Goal: Transaction & Acquisition: Purchase product/service

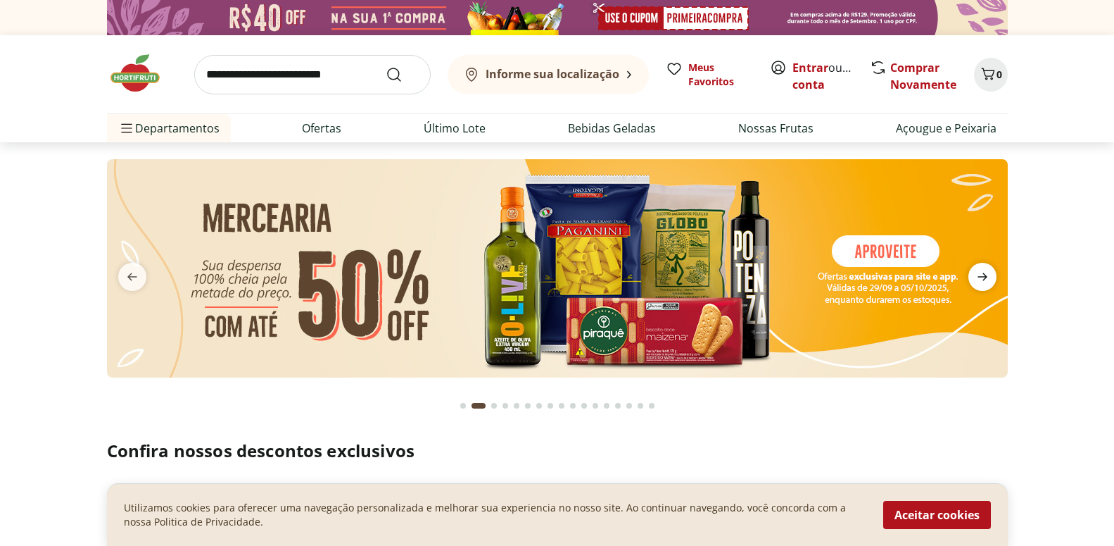
click at [981, 273] on icon "next" at bounding box center [982, 276] width 17 height 17
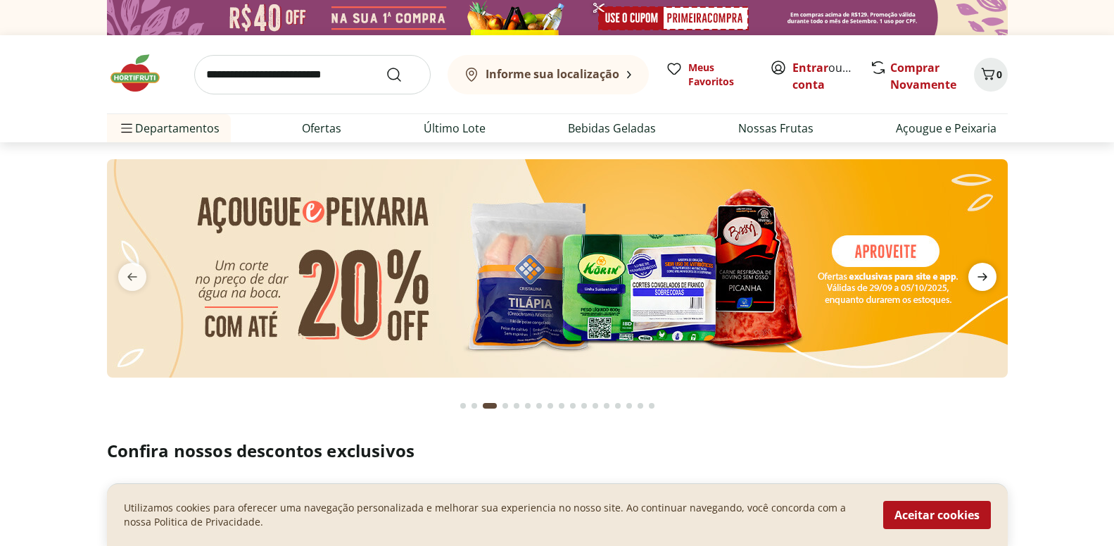
click at [981, 273] on icon "next" at bounding box center [982, 276] width 17 height 17
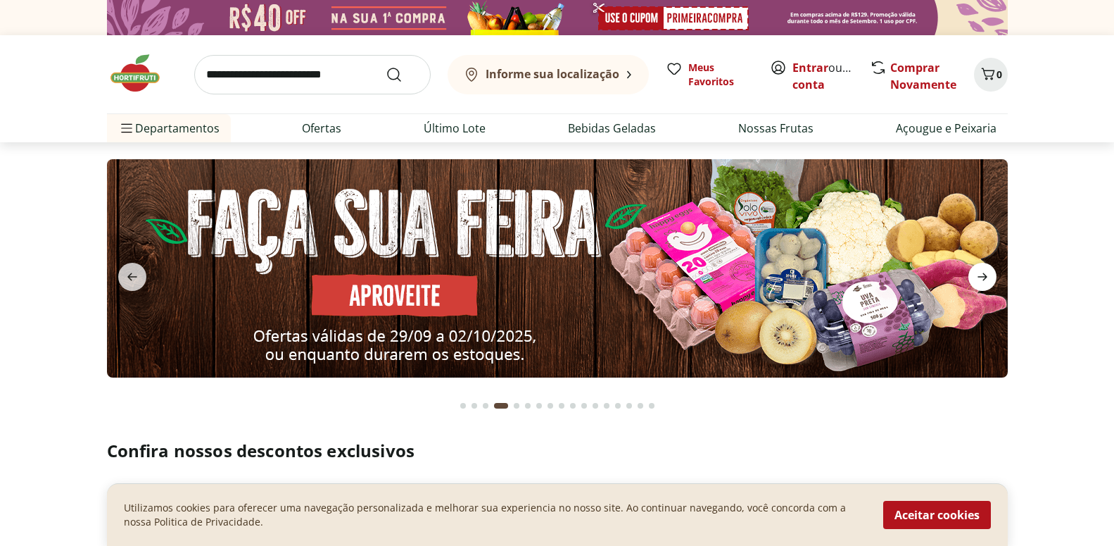
click at [981, 273] on icon "next" at bounding box center [982, 276] width 17 height 17
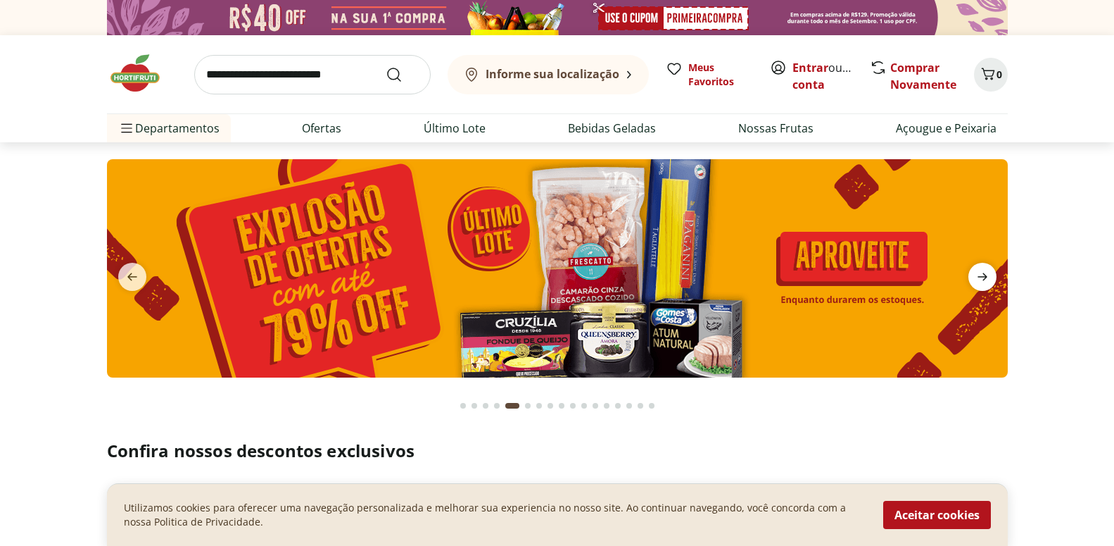
click at [981, 273] on icon "next" at bounding box center [982, 276] width 17 height 17
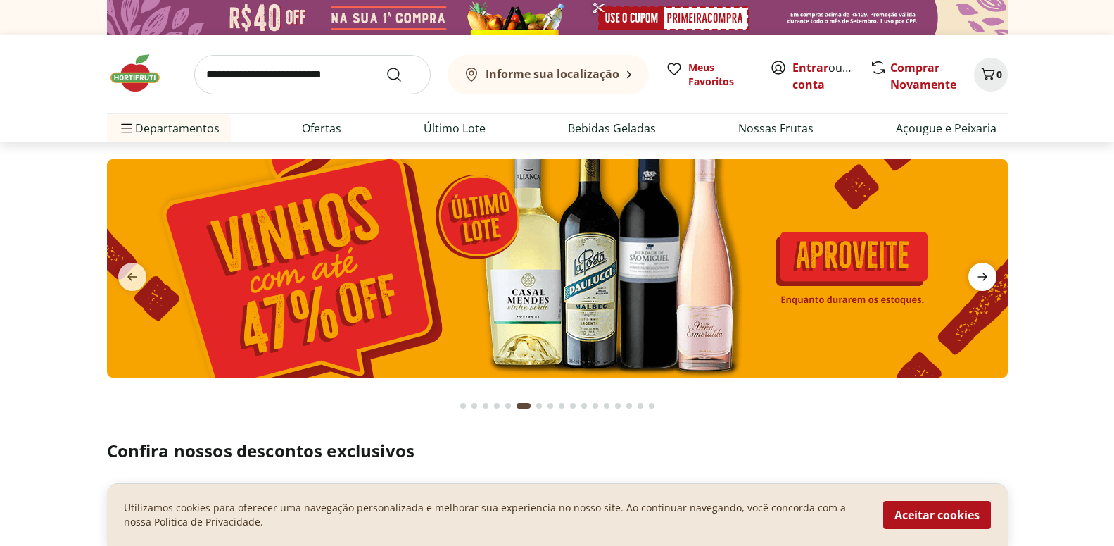
click at [981, 273] on icon "next" at bounding box center [982, 276] width 17 height 17
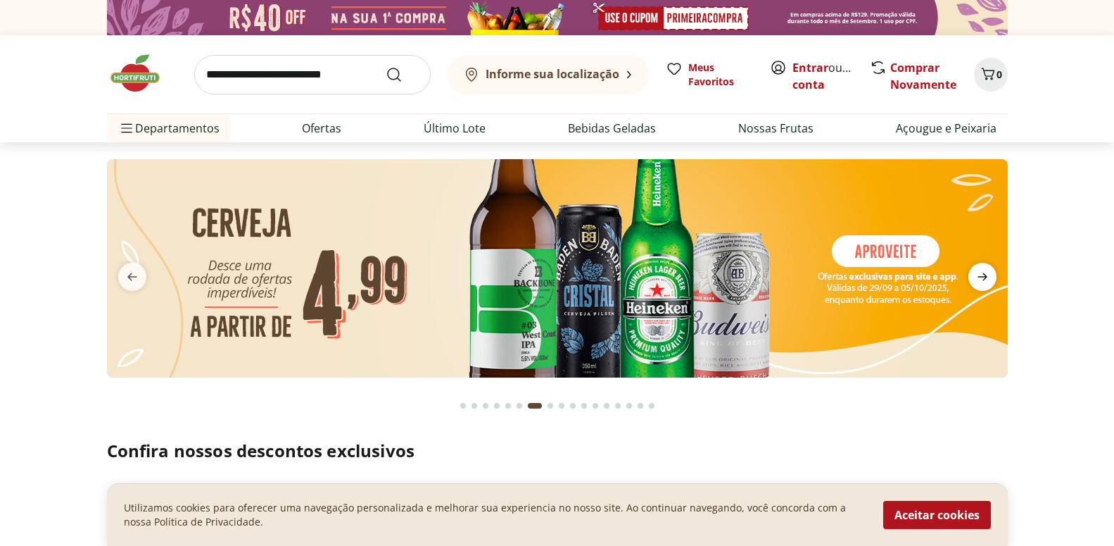
click at [981, 273] on icon "next" at bounding box center [982, 276] width 17 height 17
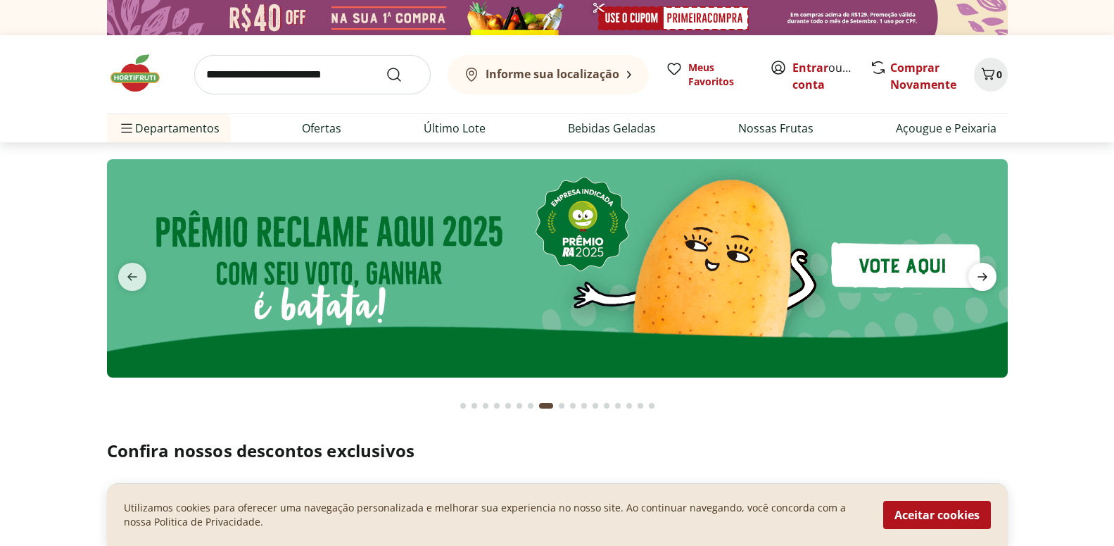
click at [981, 273] on icon "next" at bounding box center [982, 276] width 17 height 17
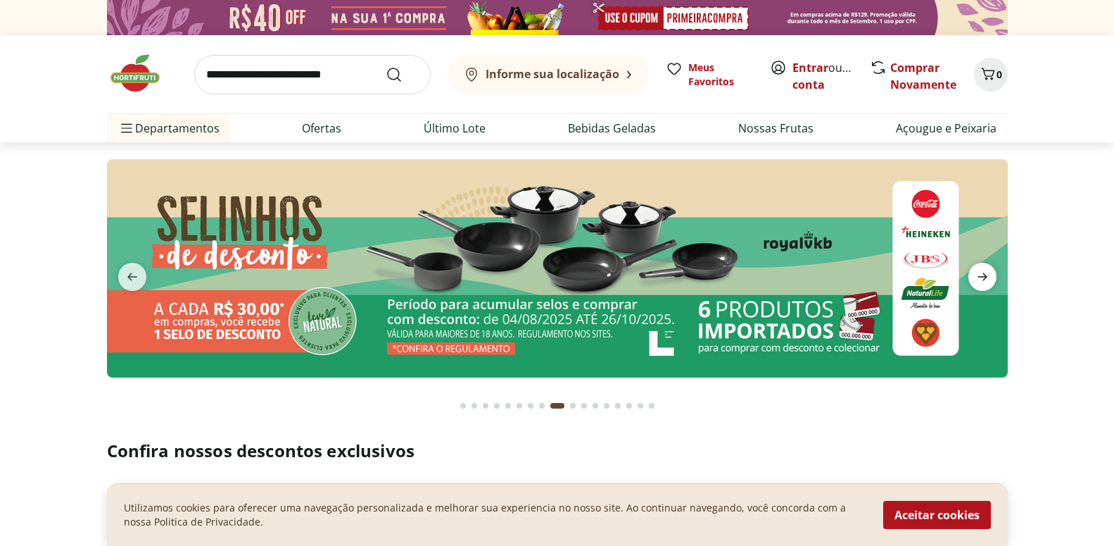
click at [981, 273] on icon "next" at bounding box center [982, 276] width 17 height 17
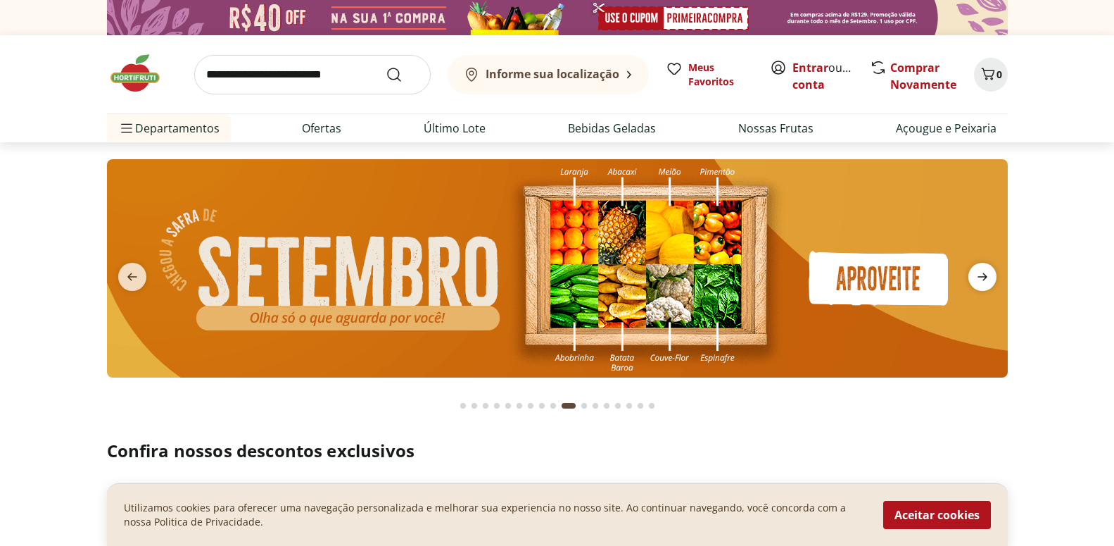
click at [981, 273] on icon "next" at bounding box center [982, 276] width 17 height 17
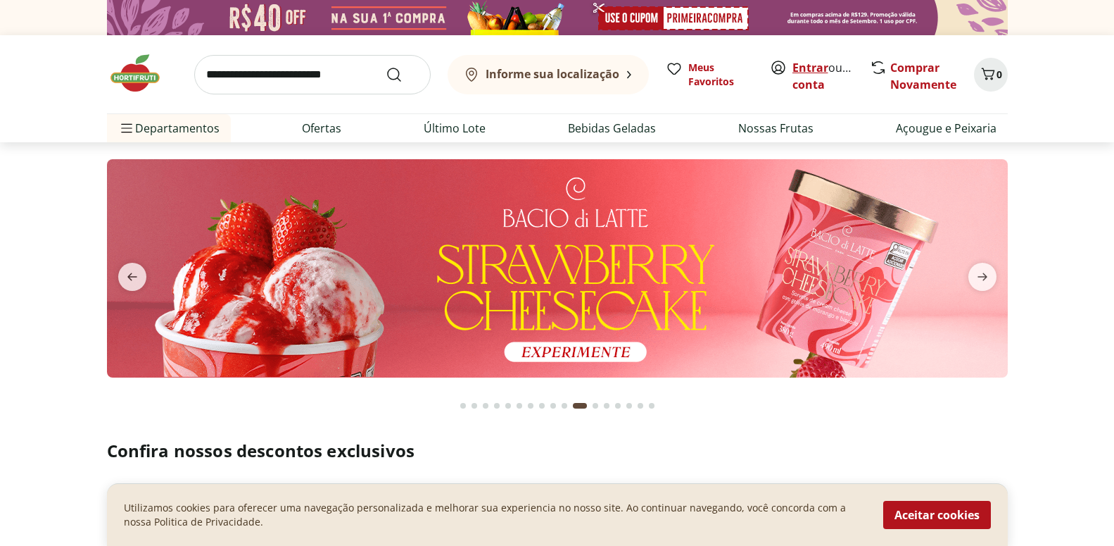
click at [806, 65] on link "Entrar" at bounding box center [811, 67] width 36 height 15
click at [684, 218] on img at bounding box center [557, 268] width 901 height 218
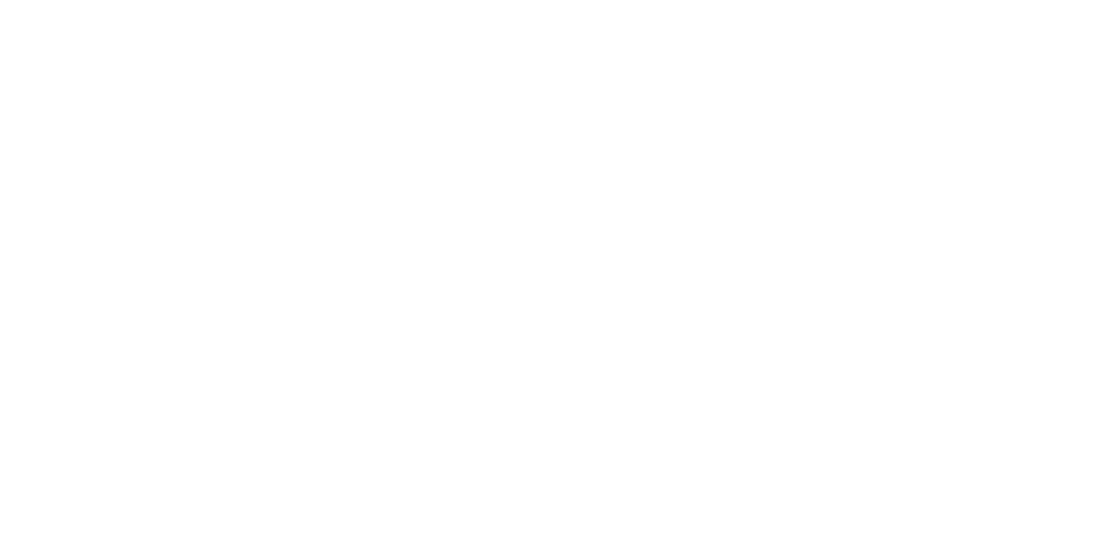
select select "**********"
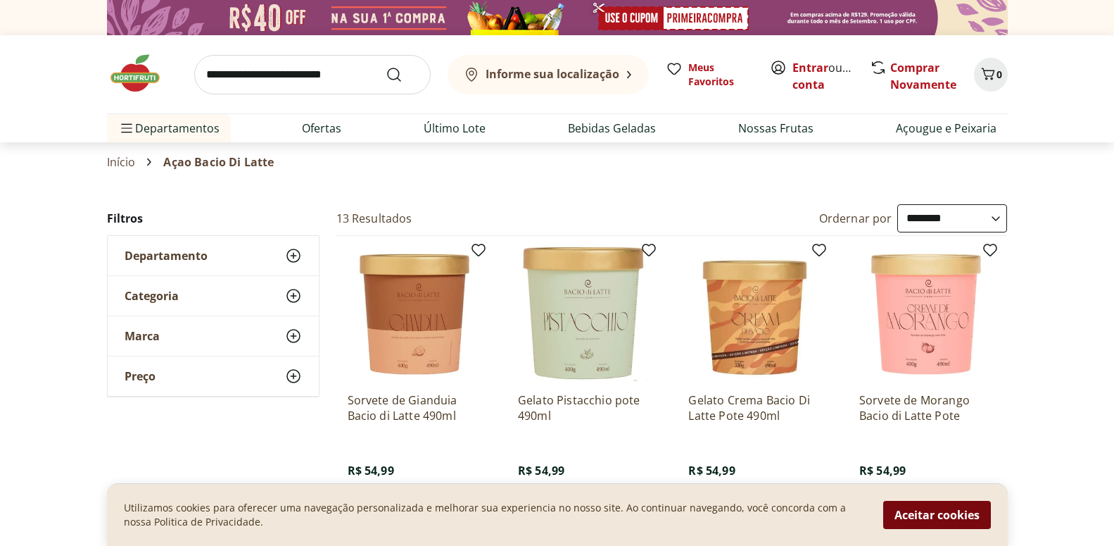
click at [907, 515] on button "Aceitar cookies" at bounding box center [938, 515] width 108 height 28
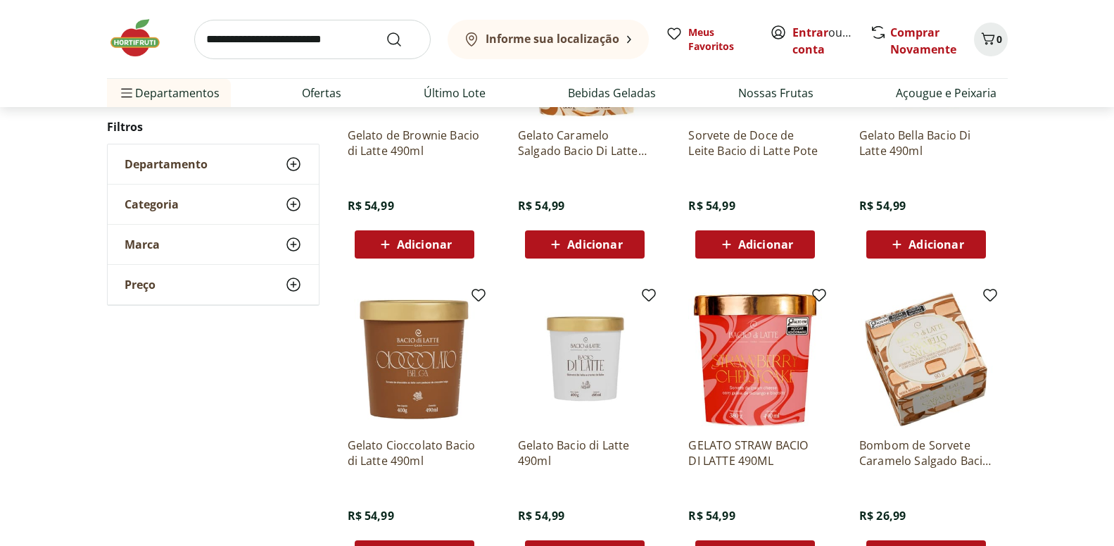
scroll to position [718, 0]
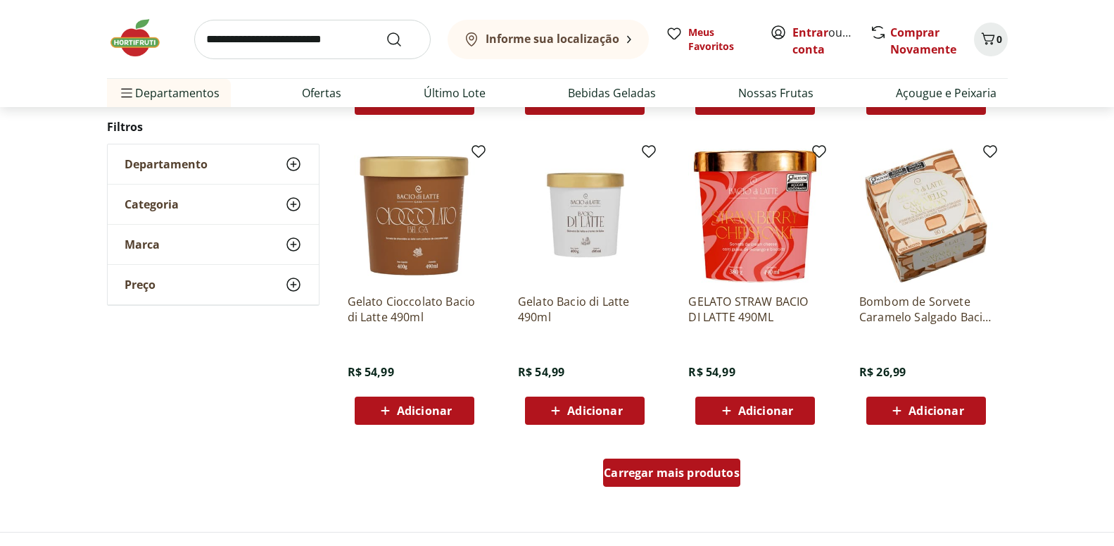
click at [658, 463] on div "Carregar mais produtos" at bounding box center [671, 472] width 137 height 28
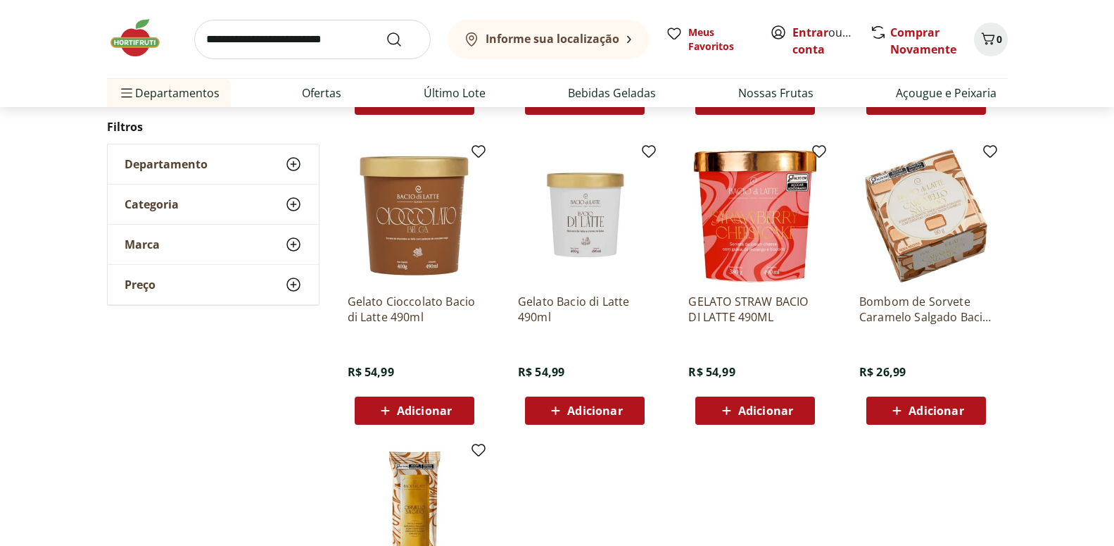
scroll to position [89, 0]
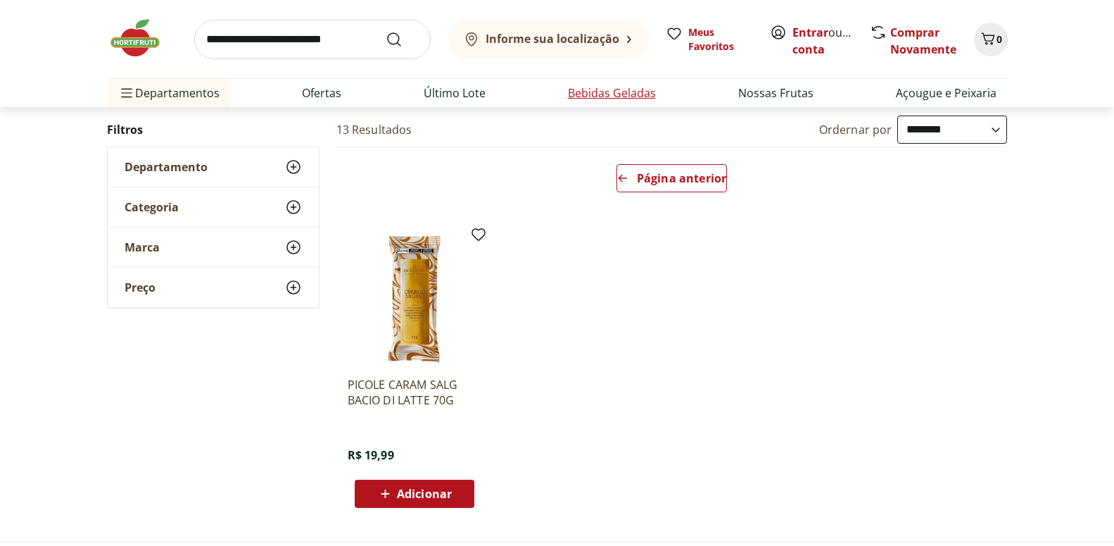
click at [598, 98] on link "Bebidas Geladas" at bounding box center [612, 92] width 88 height 17
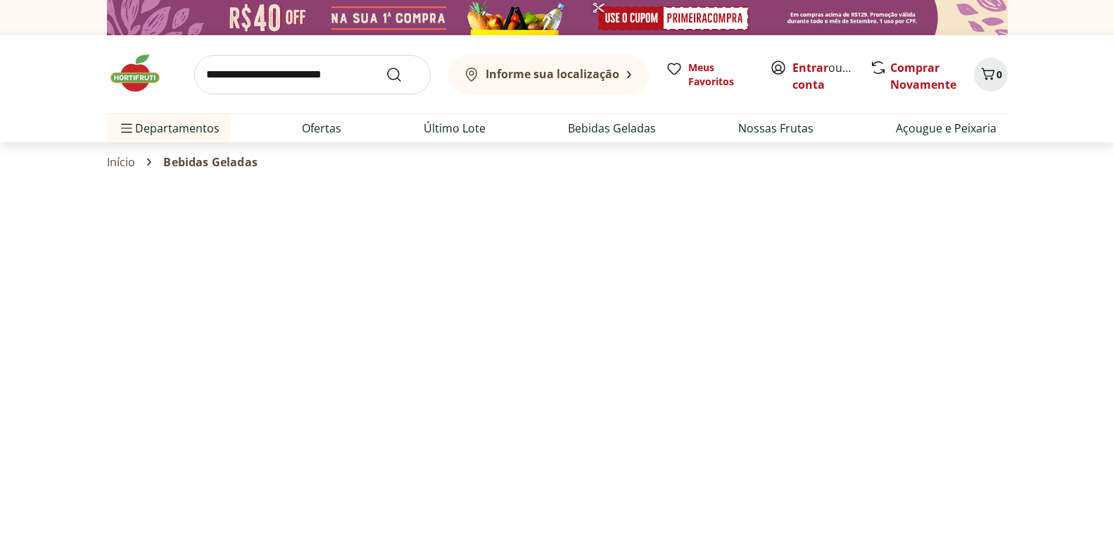
select select "**********"
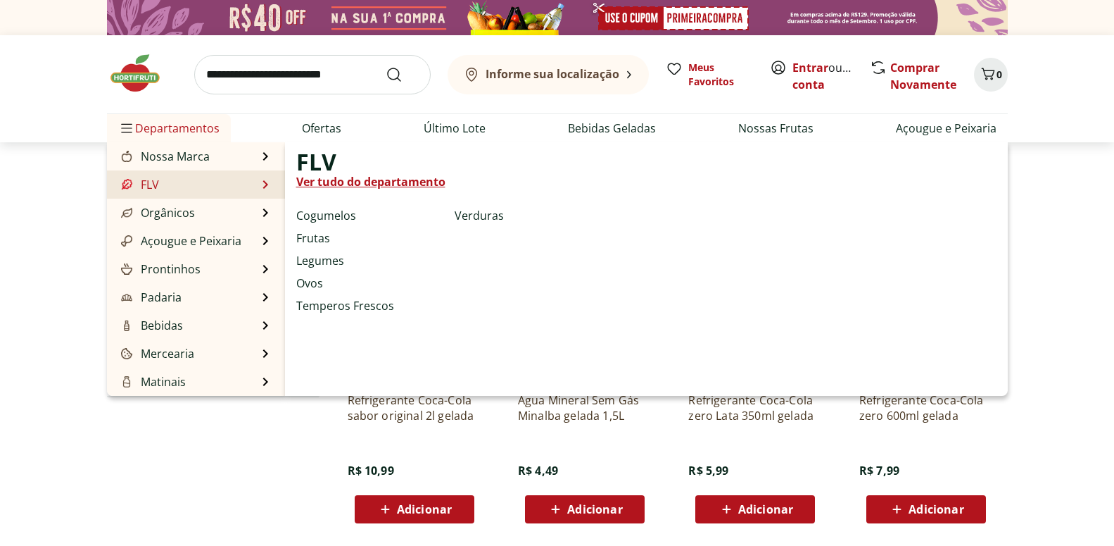
click at [193, 188] on li "FLV FLV Ver tudo do departamento Cogumelos Frutas Legumes Ovos Temperos Frescos…" at bounding box center [196, 184] width 178 height 28
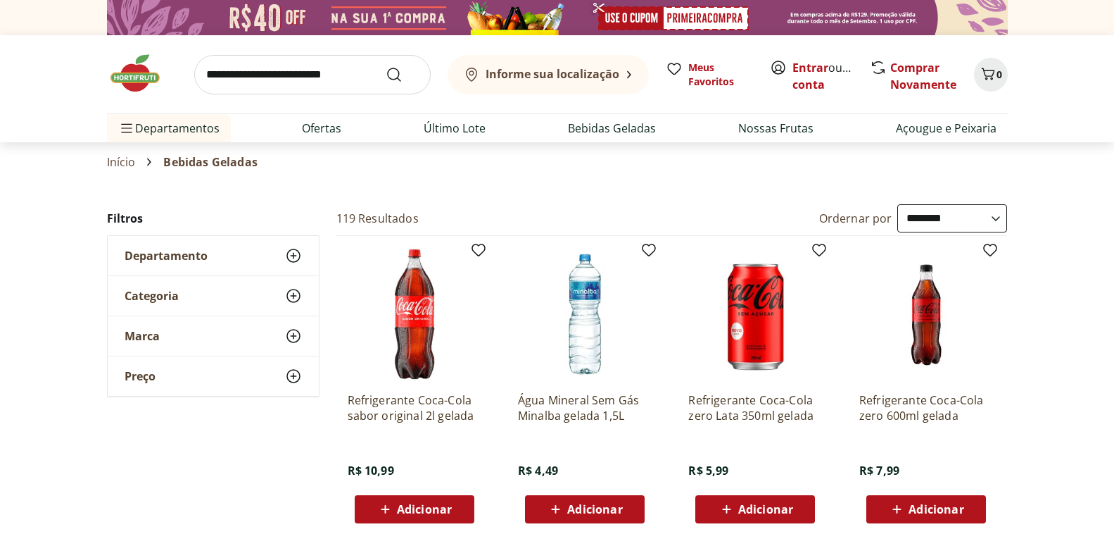
click at [320, 68] on input "search" at bounding box center [312, 74] width 237 height 39
type input "**********"
click at [386, 66] on button "Submit Search" at bounding box center [403, 74] width 34 height 17
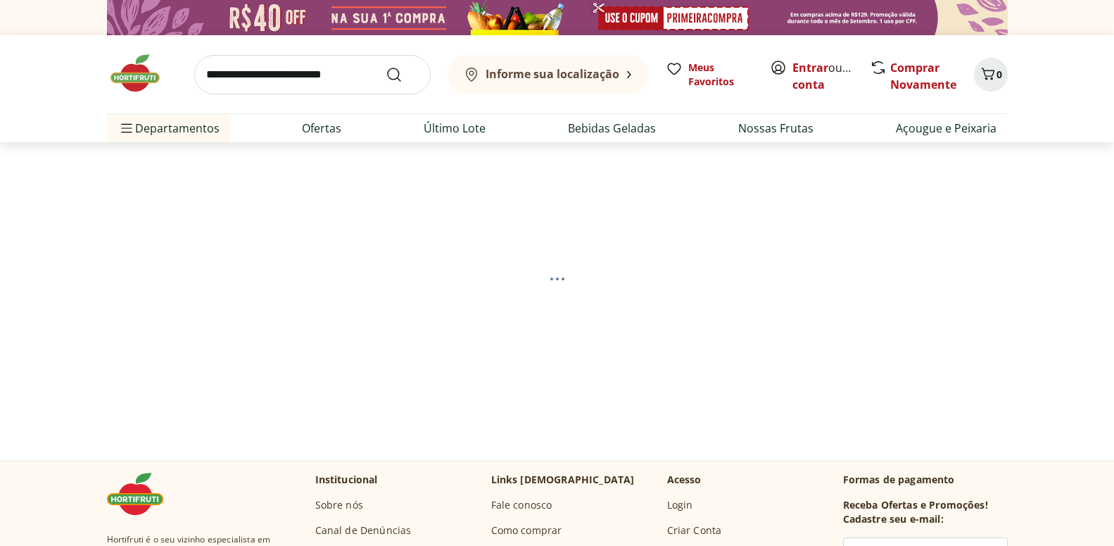
select select "**********"
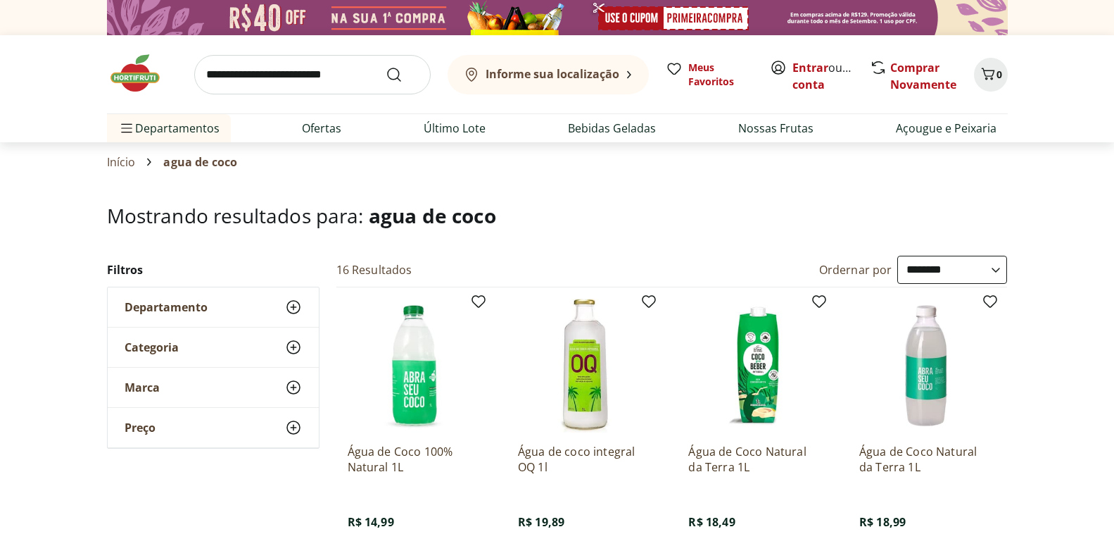
scroll to position [215, 0]
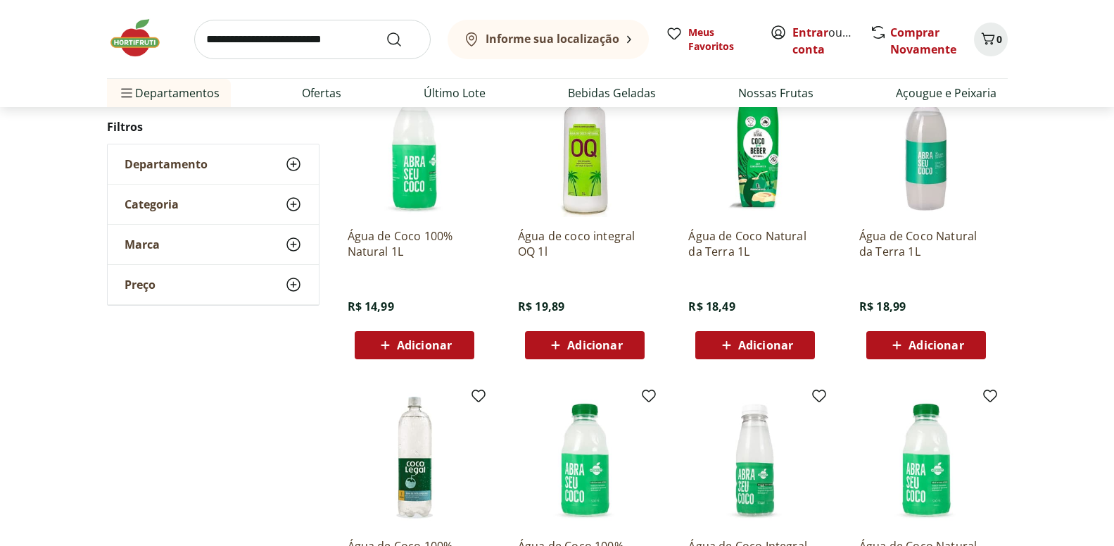
click at [419, 339] on span "Adicionar" at bounding box center [424, 344] width 55 height 11
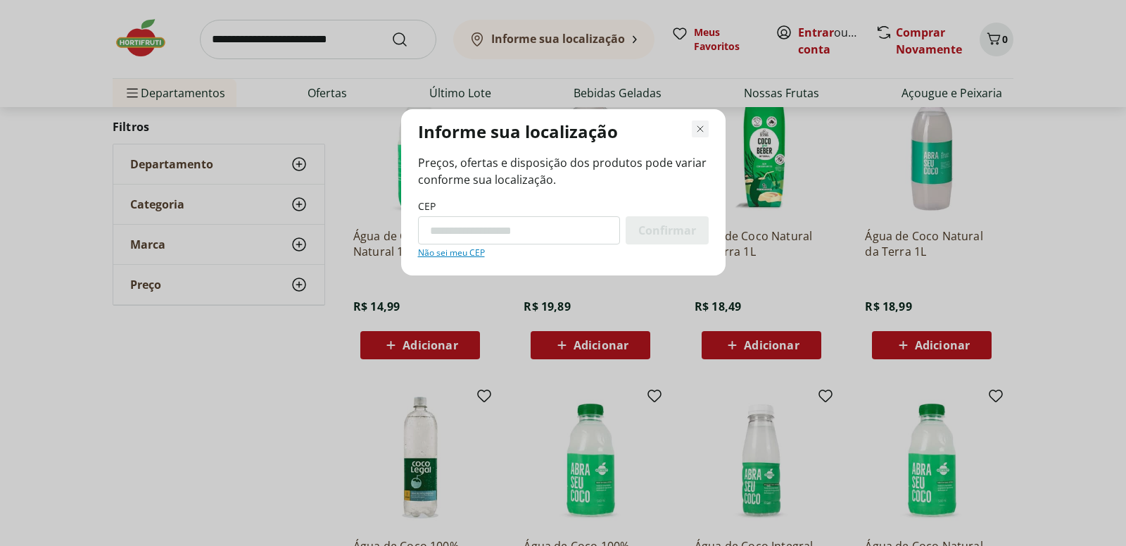
click at [700, 125] on icon "Fechar modal de regionalização" at bounding box center [700, 128] width 17 height 17
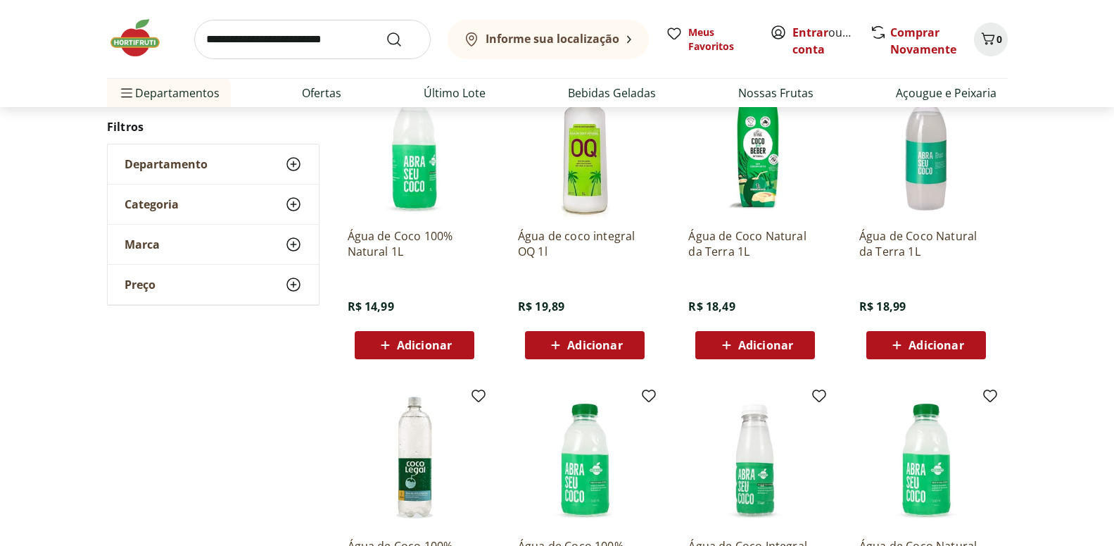
scroll to position [144, 0]
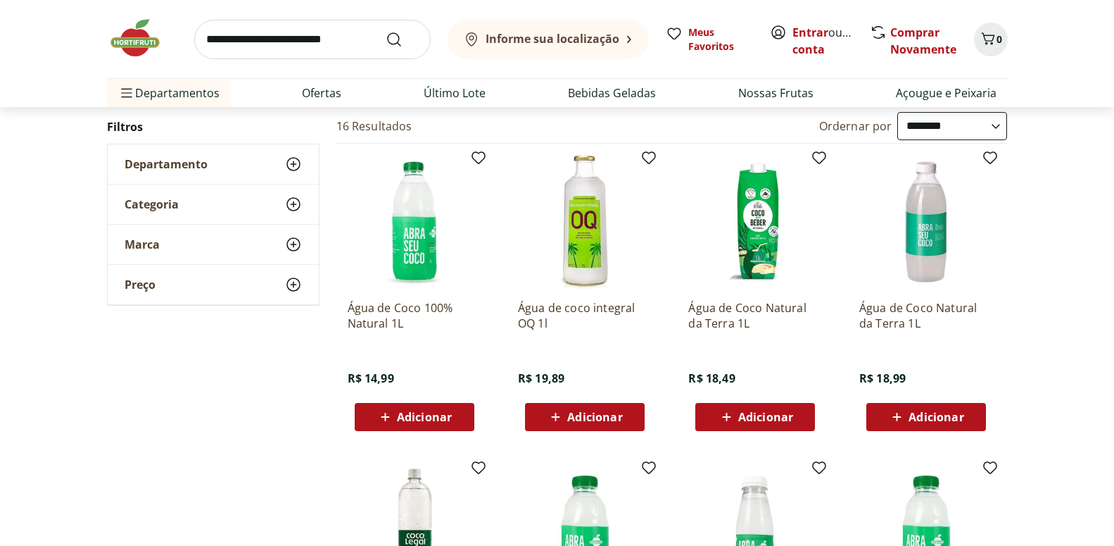
click at [434, 416] on span "Adicionar" at bounding box center [424, 416] width 55 height 11
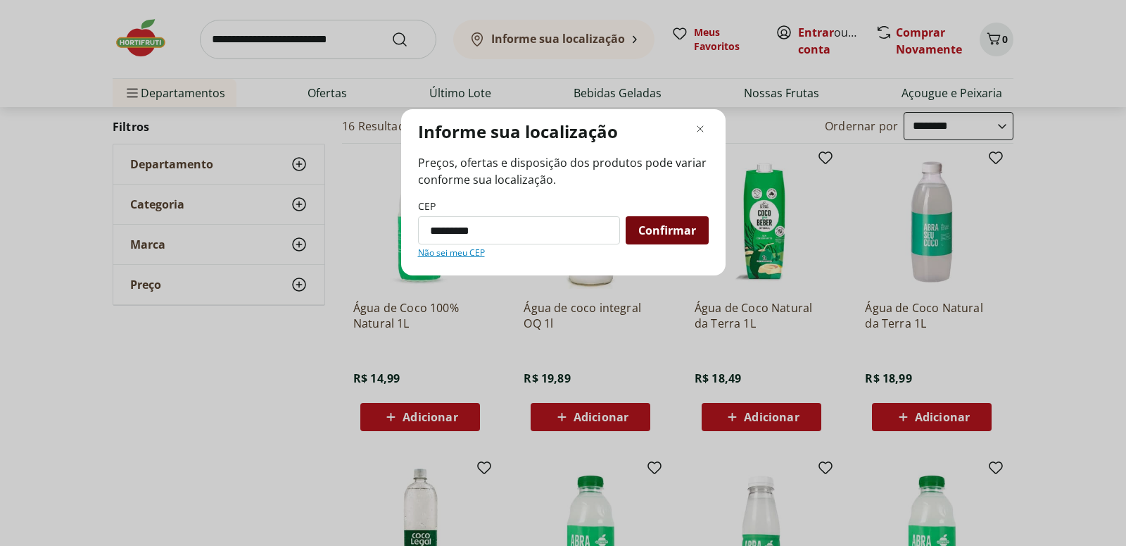
type input "*********"
click at [669, 222] on div "Confirmar" at bounding box center [667, 230] width 83 height 28
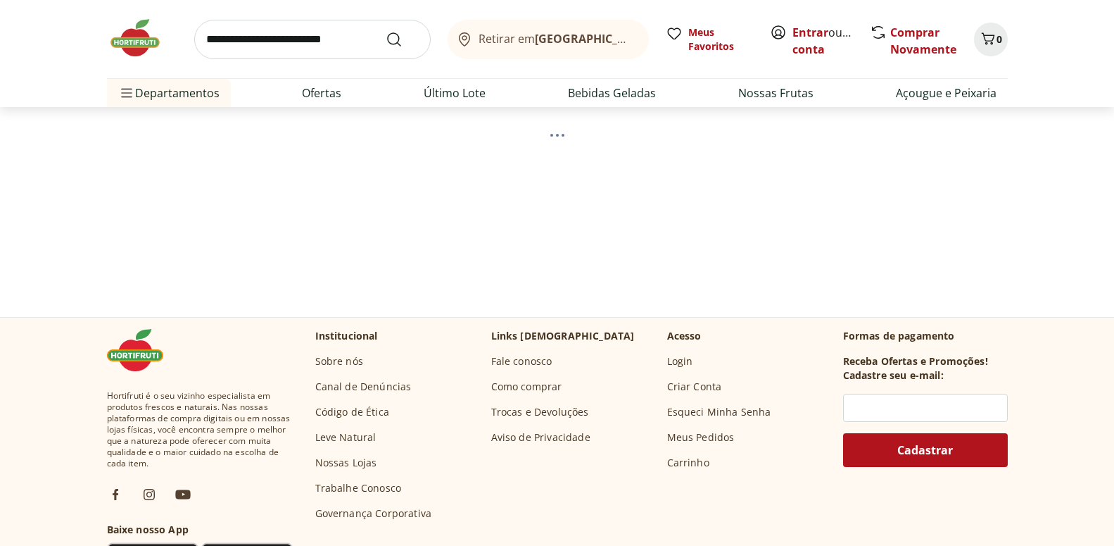
select select "**********"
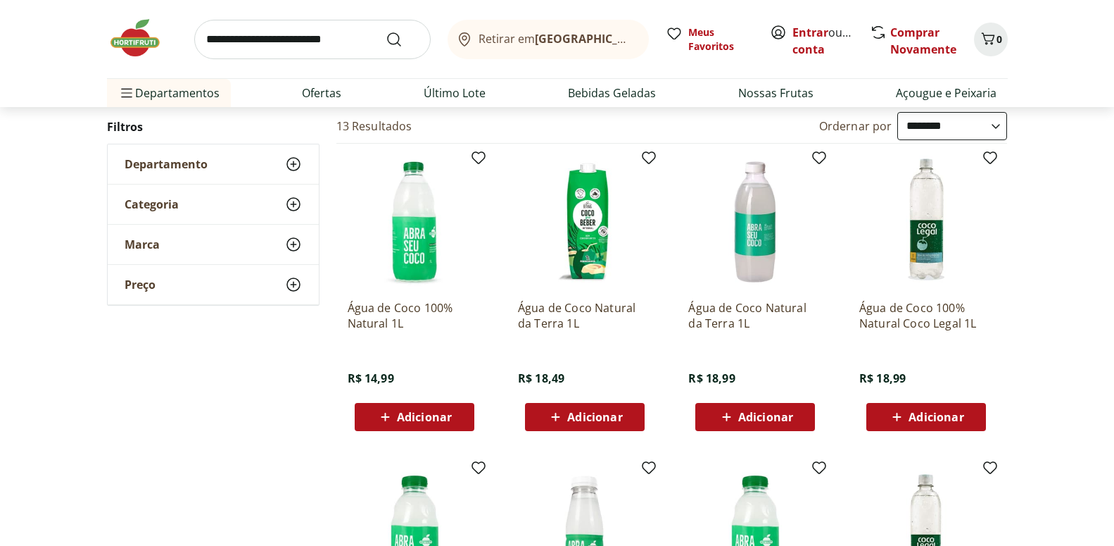
click at [438, 411] on span "Adicionar" at bounding box center [424, 416] width 55 height 11
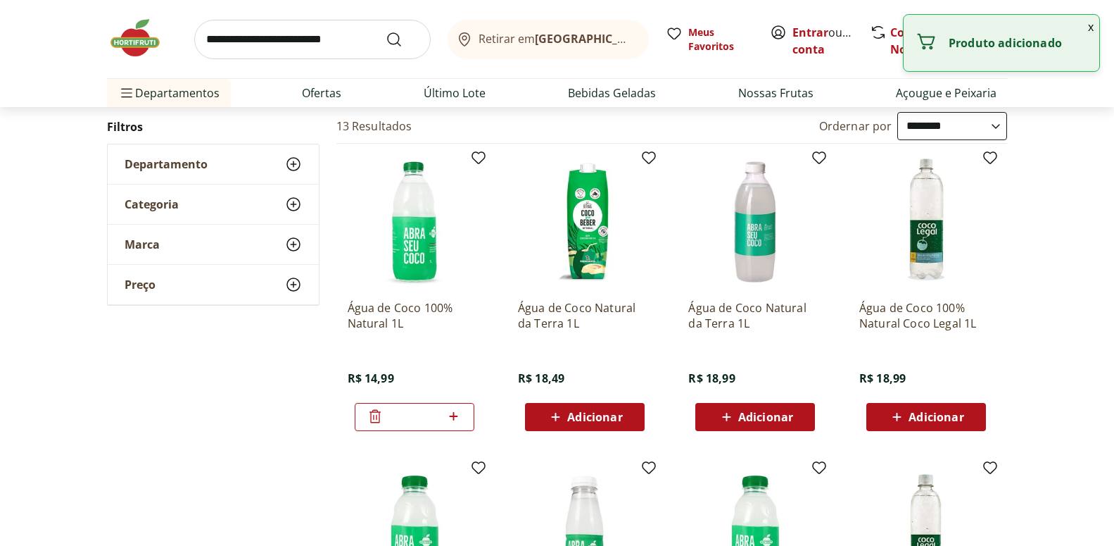
click at [460, 413] on icon at bounding box center [454, 416] width 18 height 17
type input "*"
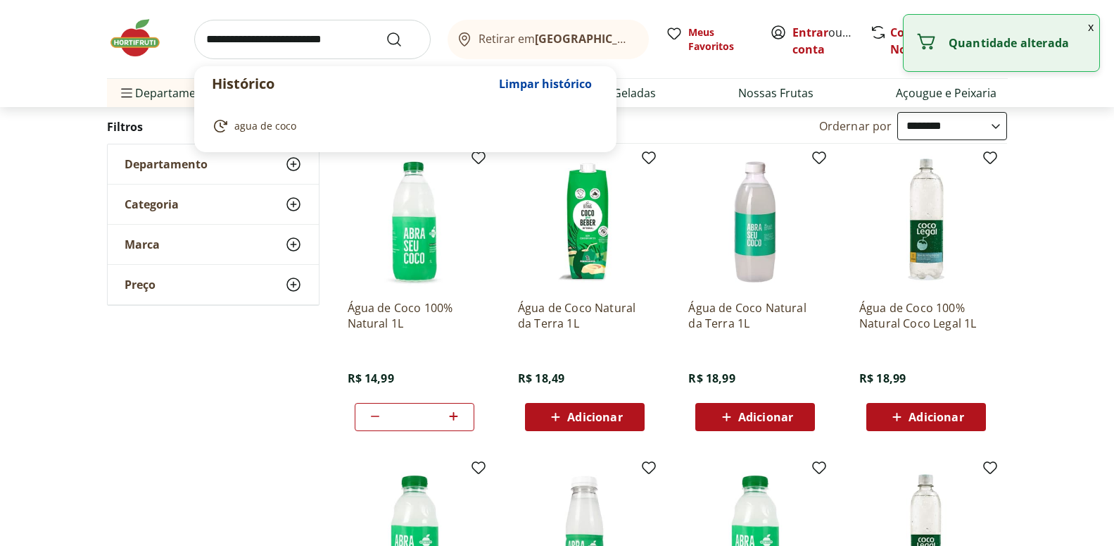
click at [338, 45] on input "search" at bounding box center [312, 39] width 237 height 39
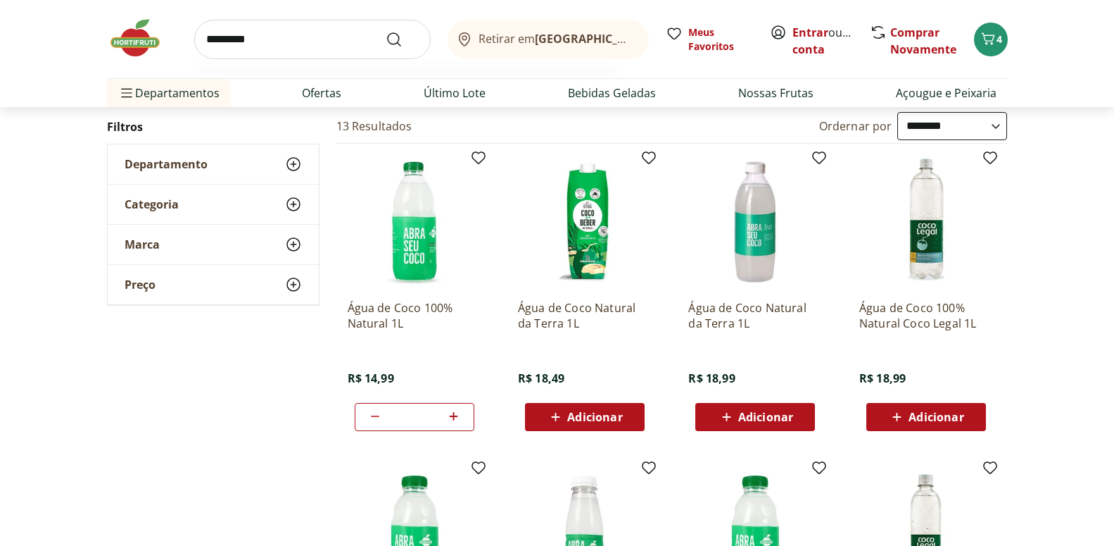
type input "*********"
click at [386, 31] on button "Submit Search" at bounding box center [403, 39] width 34 height 17
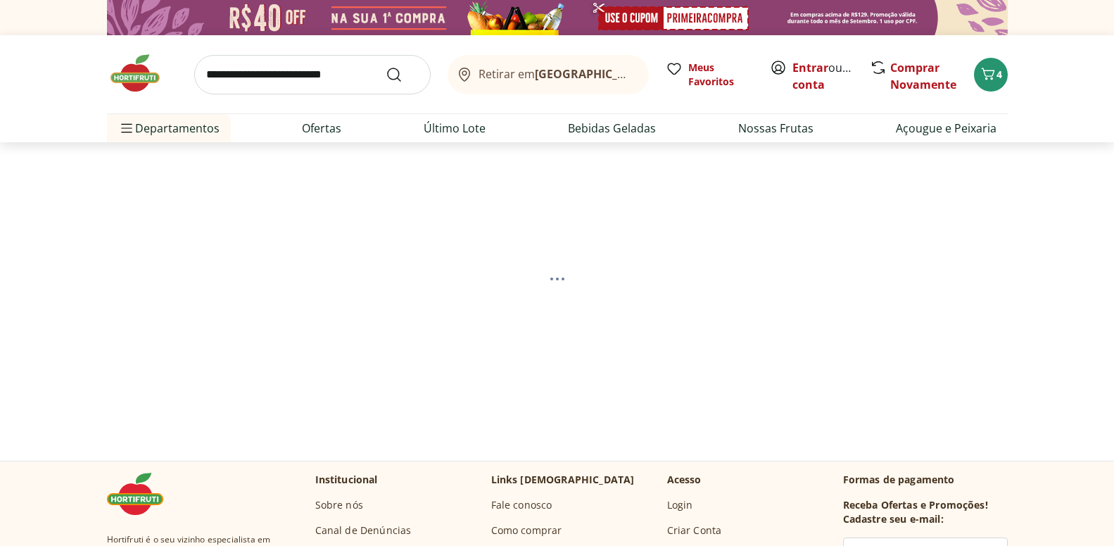
select select "**********"
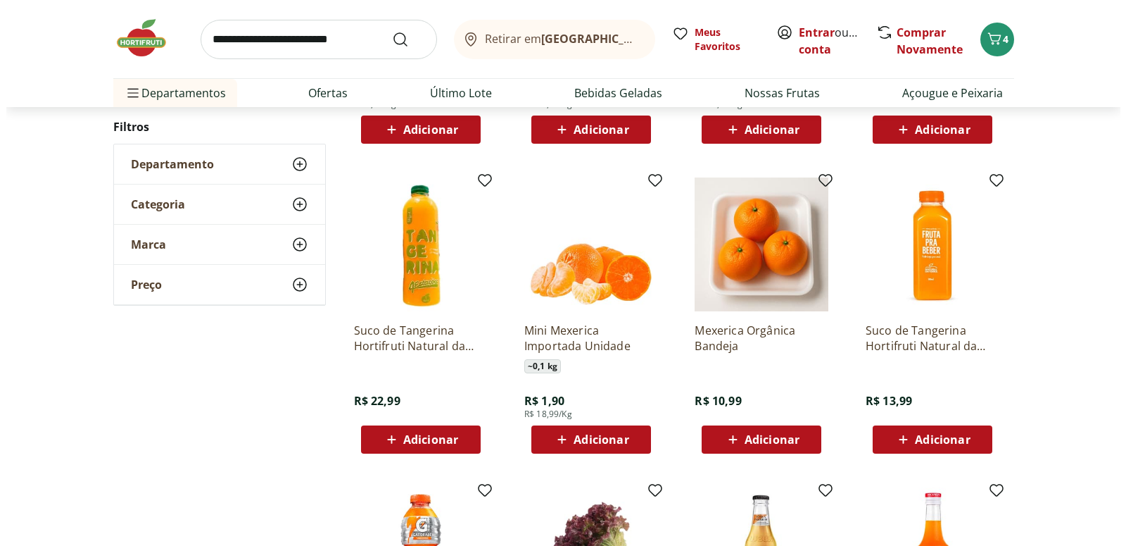
scroll to position [503, 0]
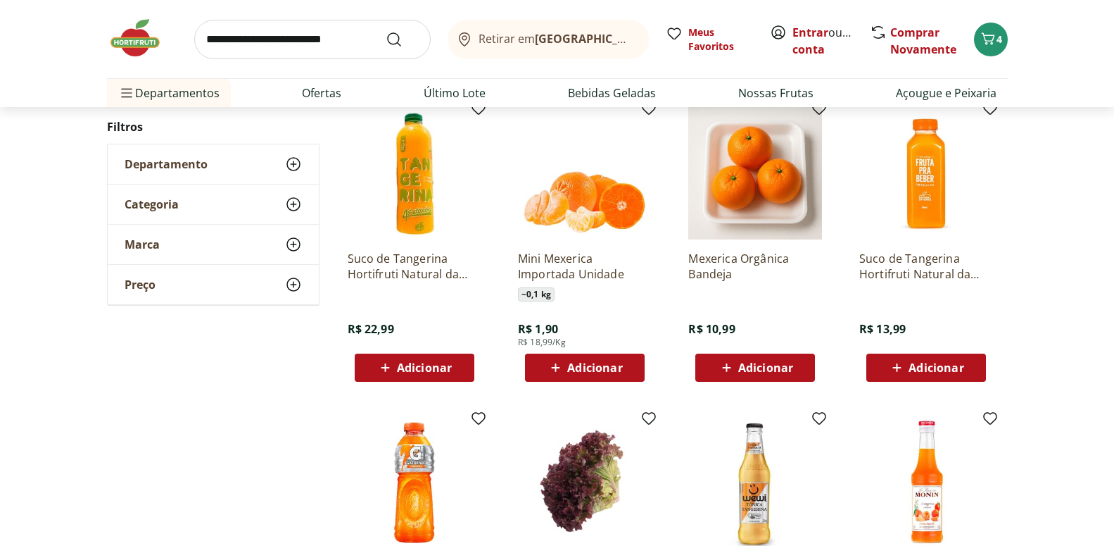
click at [434, 373] on span "Adicionar" at bounding box center [424, 367] width 55 height 11
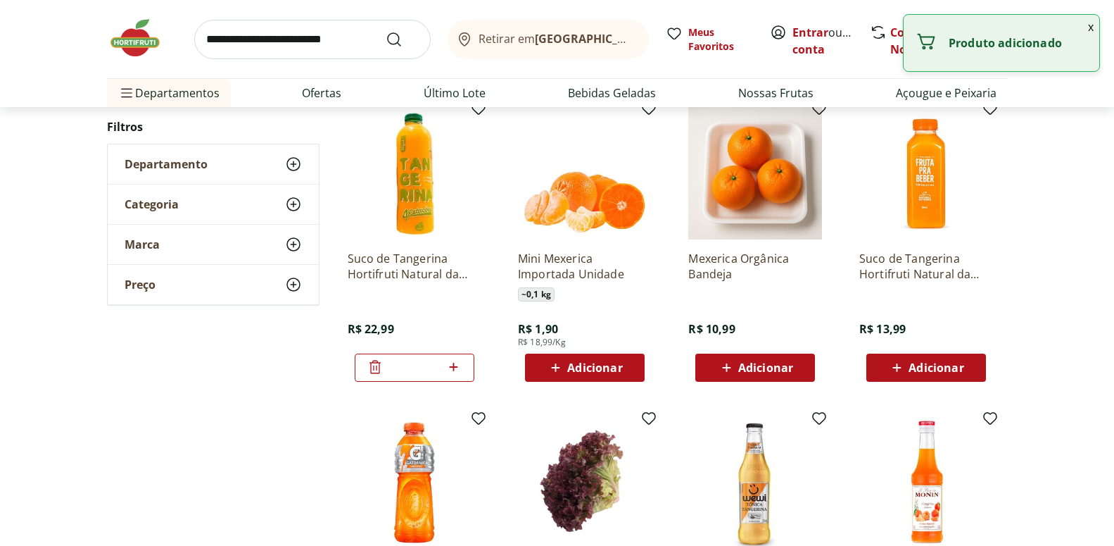
click at [457, 368] on icon at bounding box center [454, 366] width 18 height 17
type input "*"
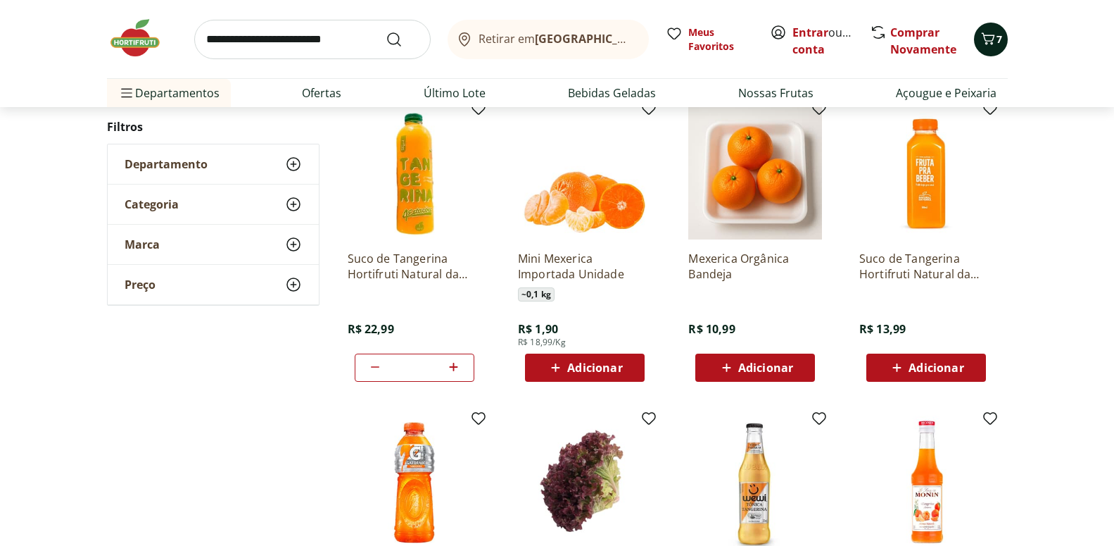
click at [993, 42] on icon "Carrinho" at bounding box center [988, 38] width 17 height 17
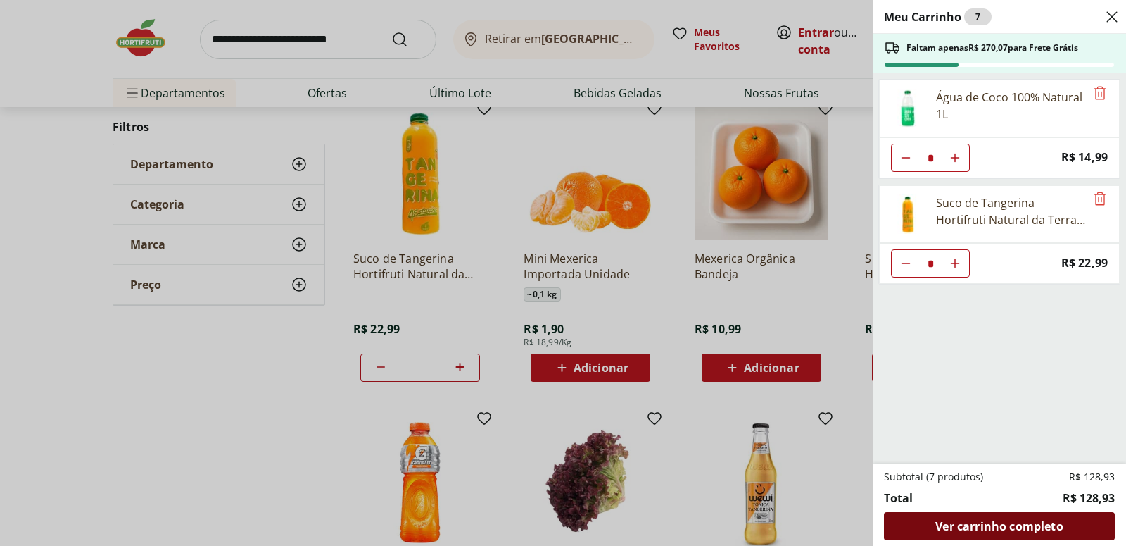
click at [965, 520] on span "Ver carrinho completo" at bounding box center [999, 525] width 127 height 11
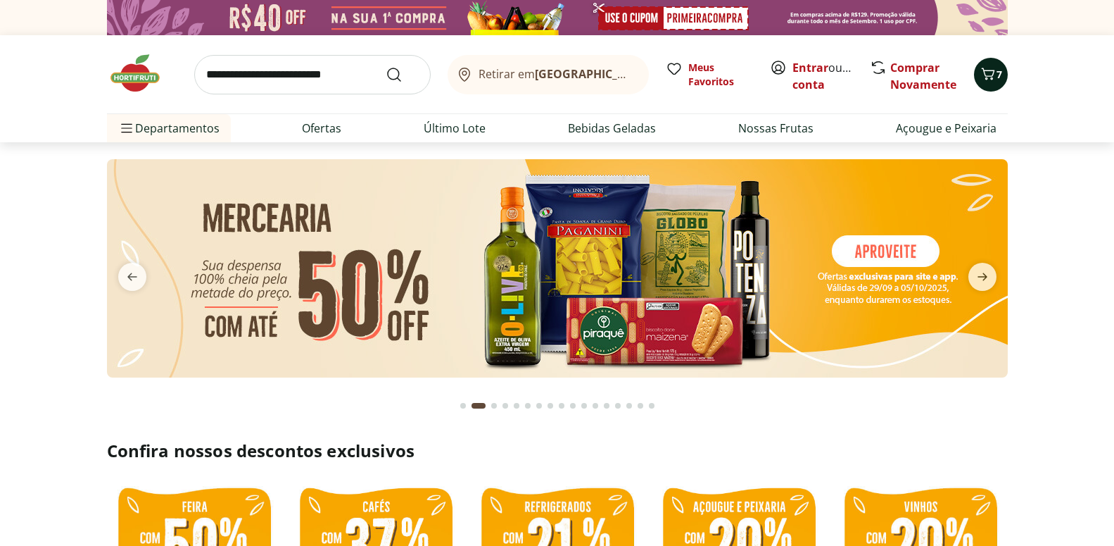
click at [992, 74] on icon "Carrinho" at bounding box center [988, 73] width 17 height 17
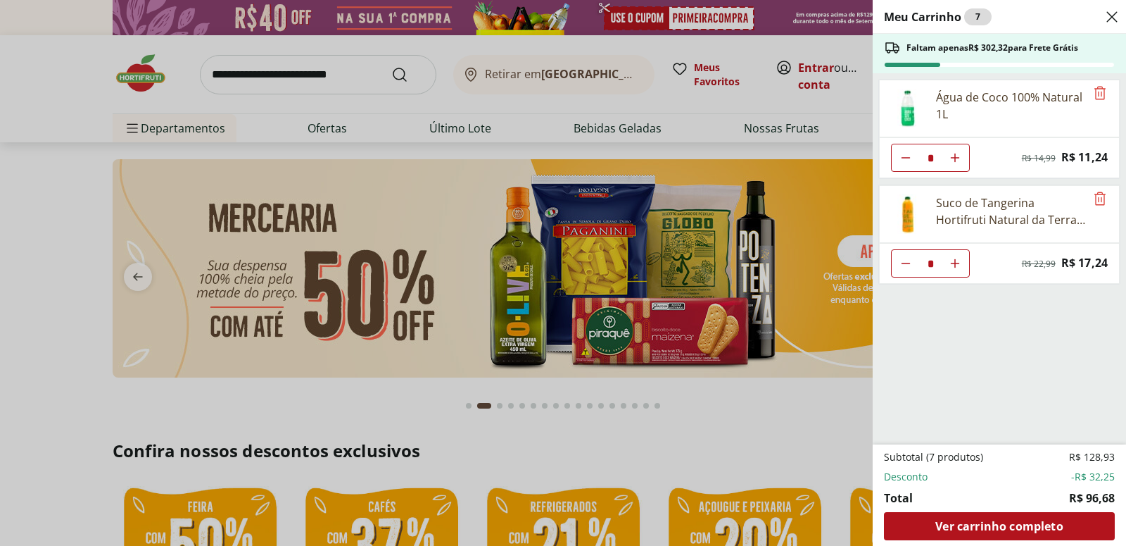
click at [94, 208] on div "Meu Carrinho 7 Faltam apenas R$ 302,32 para Frete Grátis Água de Coco 100% Natu…" at bounding box center [563, 273] width 1126 height 546
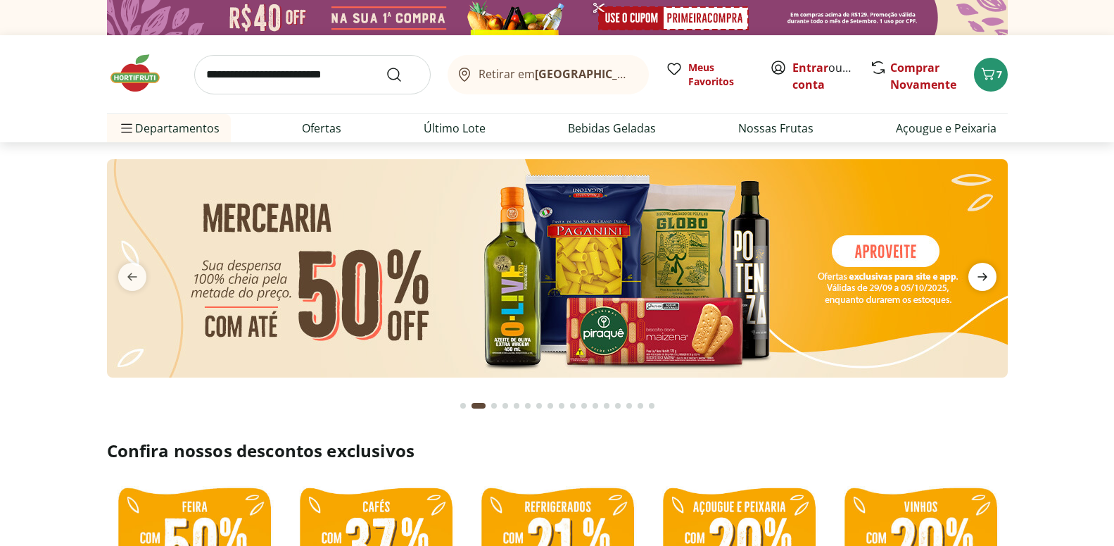
click at [988, 273] on icon "next" at bounding box center [982, 276] width 17 height 17
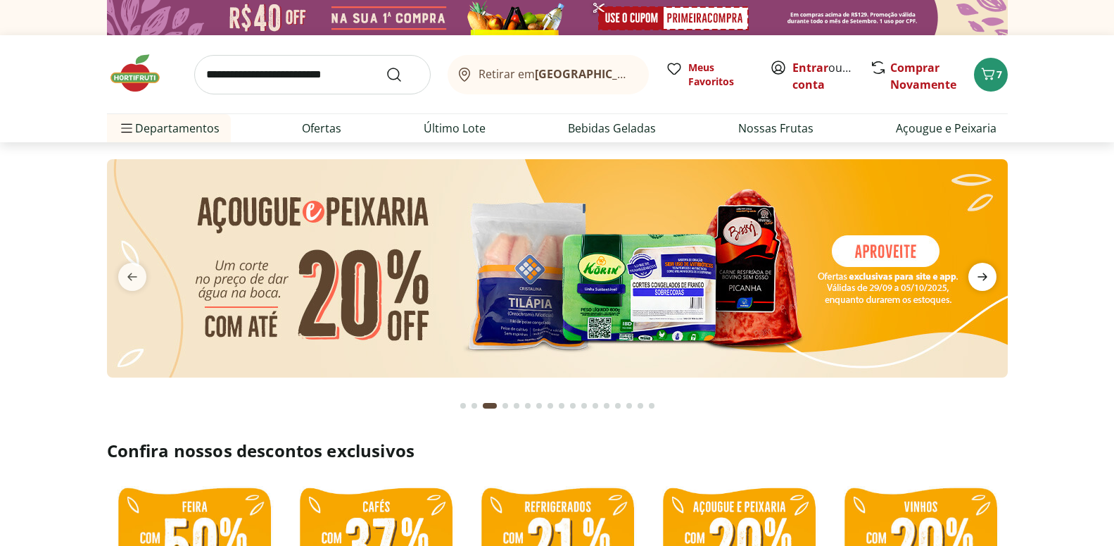
click at [988, 273] on icon "next" at bounding box center [982, 276] width 17 height 17
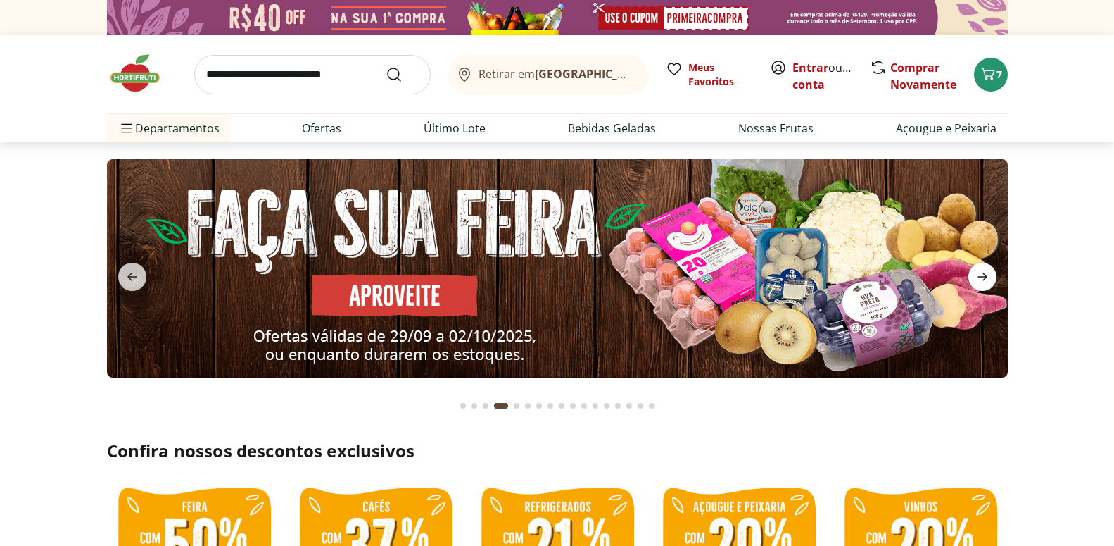
click at [988, 273] on icon "next" at bounding box center [982, 276] width 17 height 17
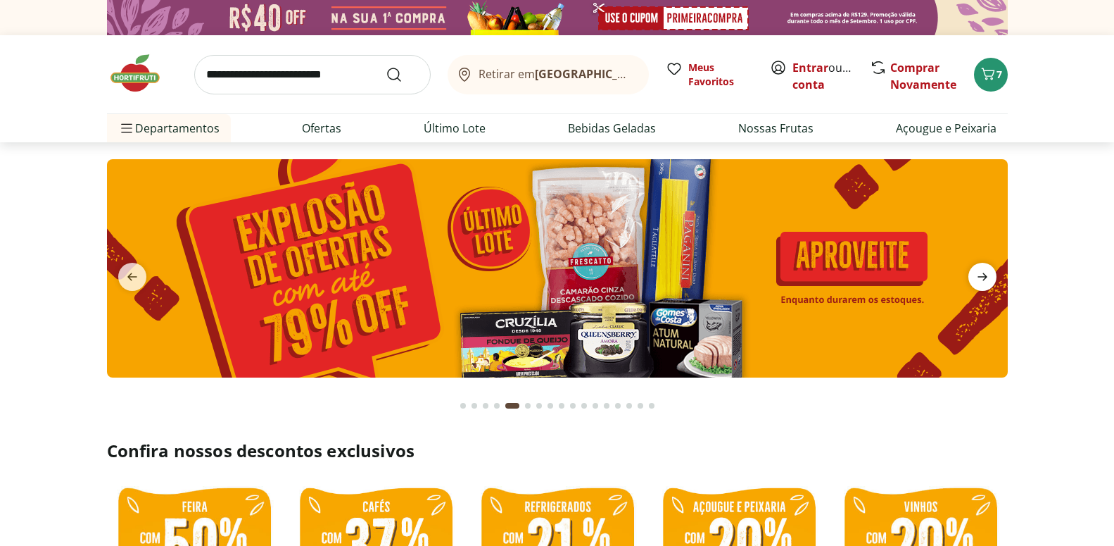
click at [988, 273] on icon "next" at bounding box center [982, 276] width 17 height 17
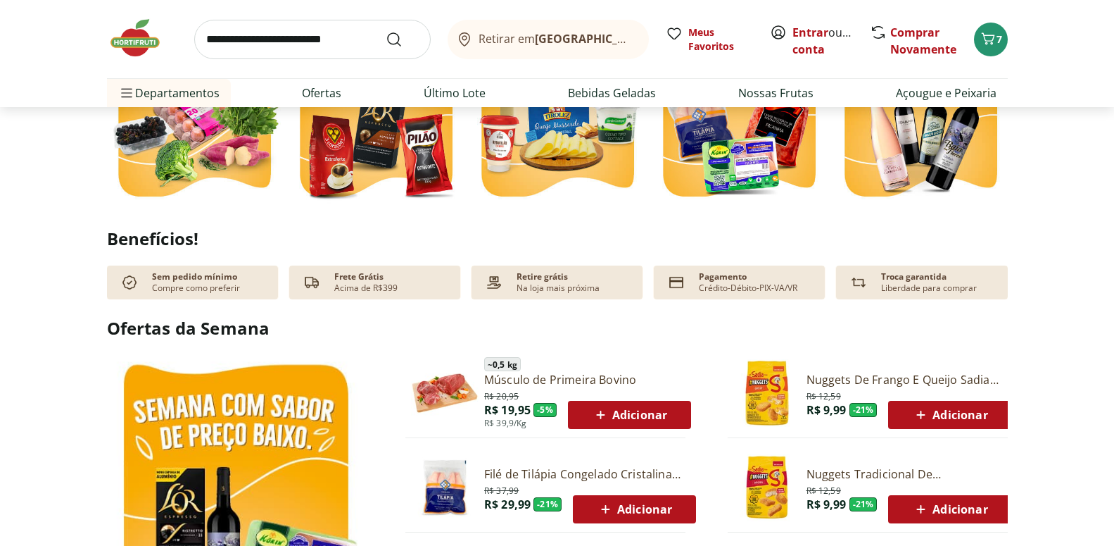
scroll to position [718, 0]
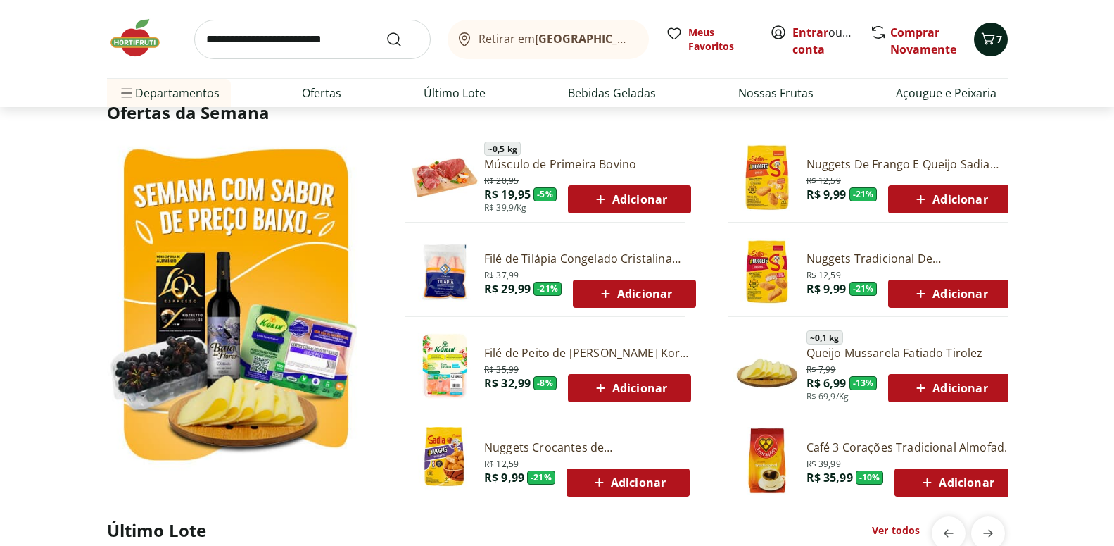
click at [987, 43] on icon "Carrinho" at bounding box center [987, 38] width 13 height 12
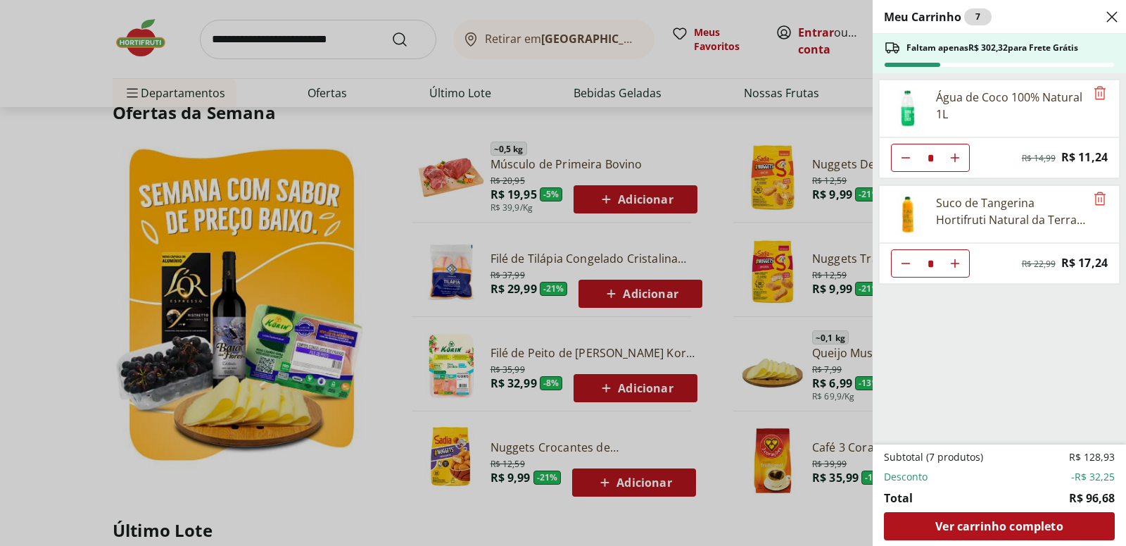
click at [399, 149] on div "Meu Carrinho 7 Faltam apenas R$ 302,32 para Frete Grátis Água de Coco 100% Natu…" at bounding box center [563, 273] width 1126 height 546
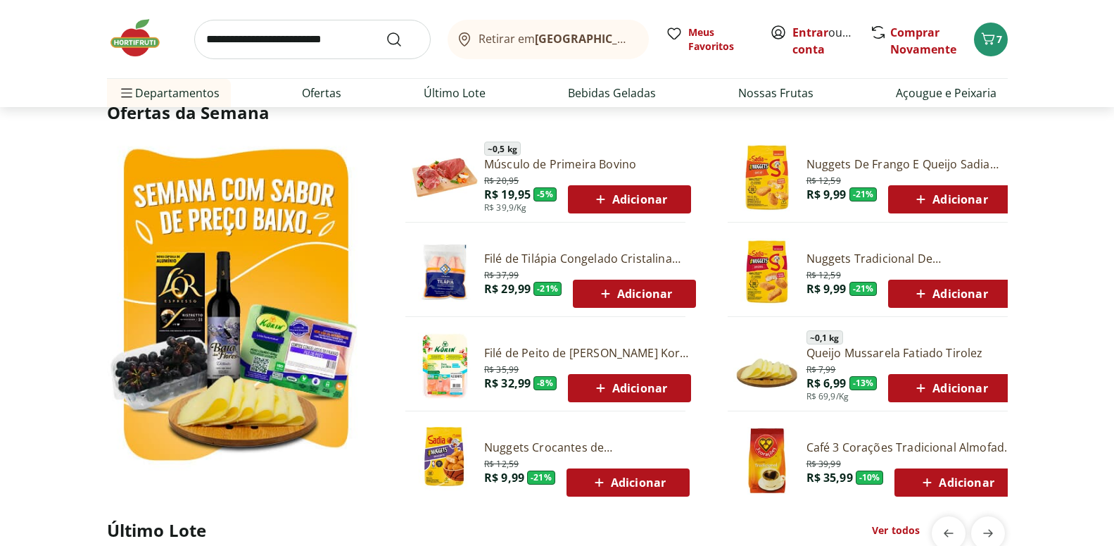
scroll to position [574, 0]
